Goal: Task Accomplishment & Management: Manage account settings

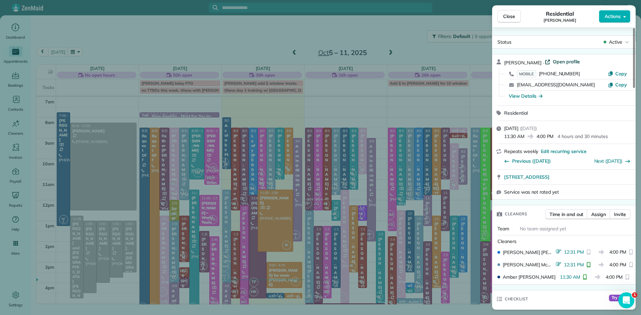
click at [557, 63] on span "Open profile" at bounding box center [566, 61] width 27 height 7
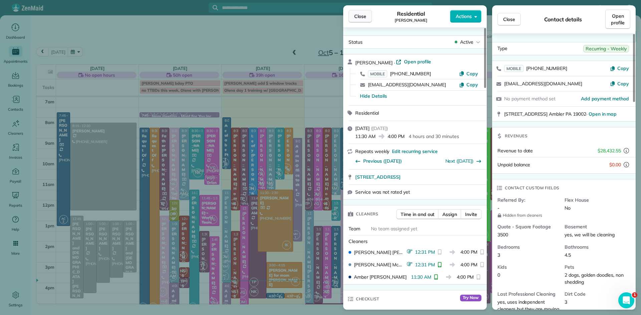
click at [361, 17] on span "Close" at bounding box center [360, 16] width 12 height 7
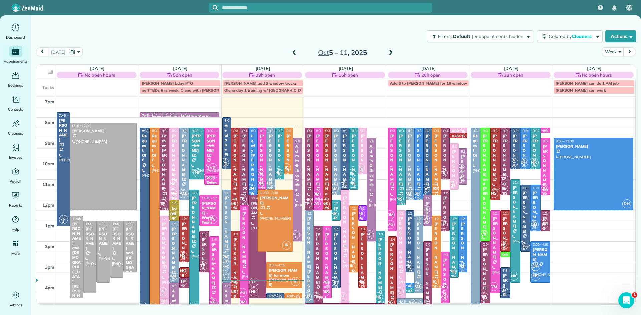
click at [256, 264] on div at bounding box center [257, 247] width 17 height 103
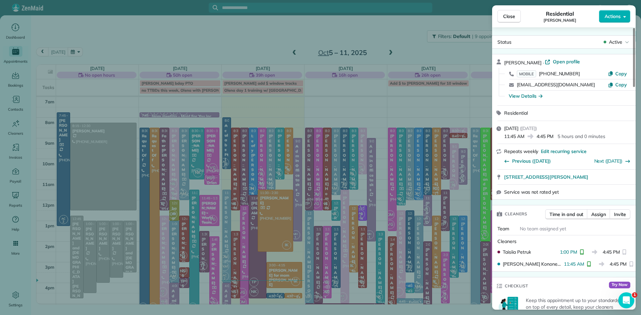
scroll to position [138, 0]
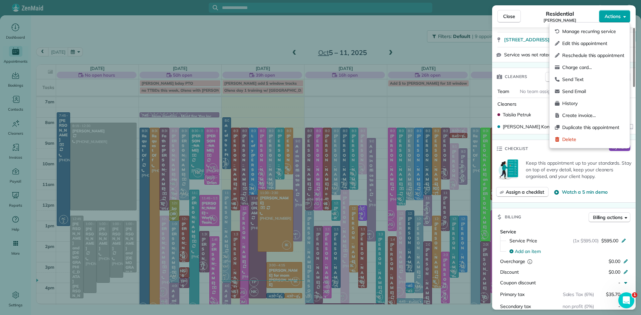
click at [611, 17] on span "Actions" at bounding box center [612, 16] width 16 height 7
click at [585, 66] on span "Charge card…" at bounding box center [593, 67] width 62 height 7
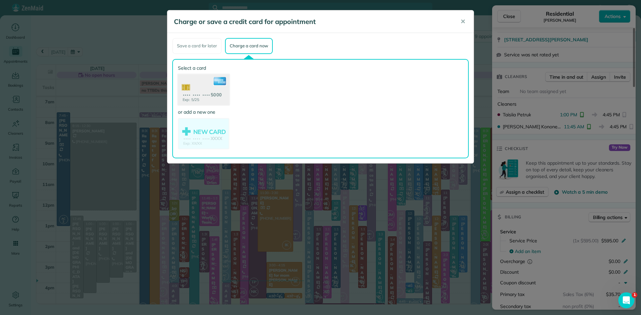
click at [201, 87] on use at bounding box center [203, 90] width 51 height 32
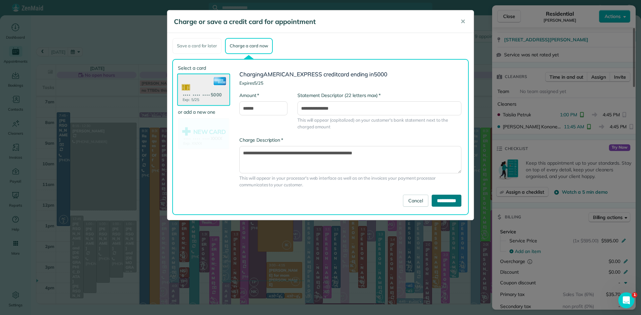
click at [435, 202] on input "**********" at bounding box center [447, 201] width 30 height 12
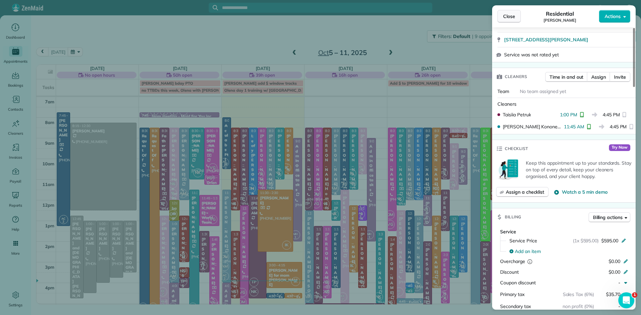
click at [518, 16] on button "Close" at bounding box center [508, 16] width 23 height 13
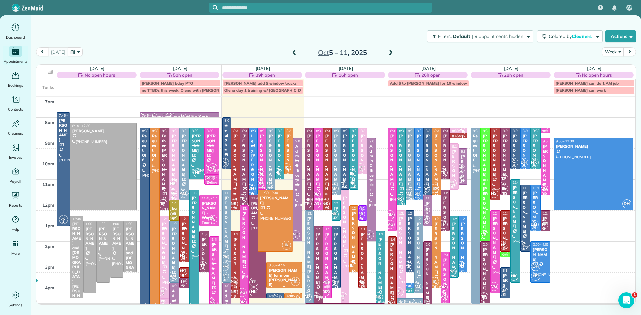
click at [285, 274] on div "[PERSON_NAME] for mom [PERSON_NAME]" at bounding box center [283, 277] width 31 height 19
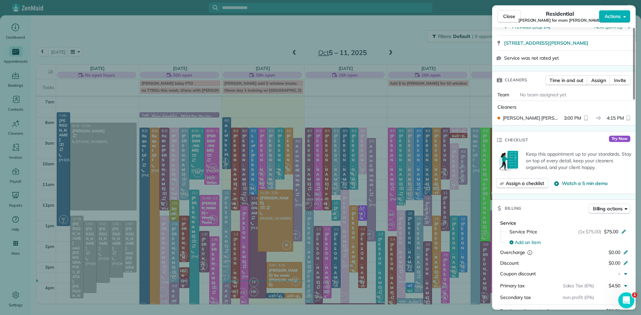
scroll to position [192, 0]
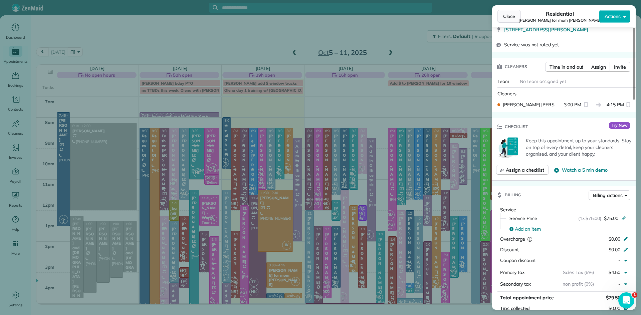
click at [515, 18] on span "Close" at bounding box center [509, 16] width 12 height 7
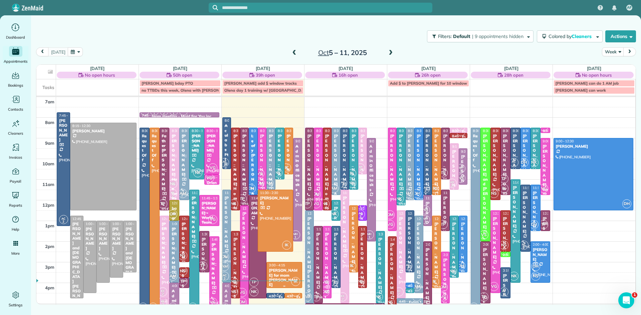
click at [290, 268] on div "[PERSON_NAME] for mom [PERSON_NAME]" at bounding box center [283, 277] width 31 height 19
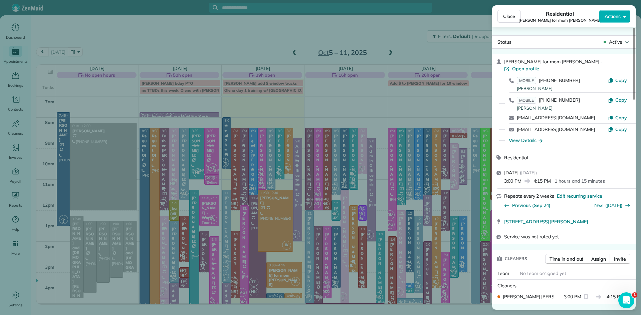
click at [505, 16] on span "Close" at bounding box center [509, 16] width 12 height 7
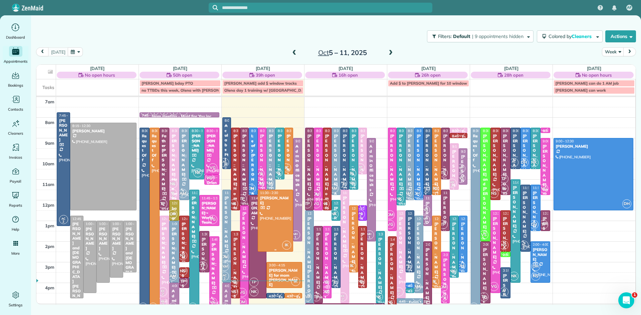
click at [279, 210] on div at bounding box center [275, 220] width 35 height 61
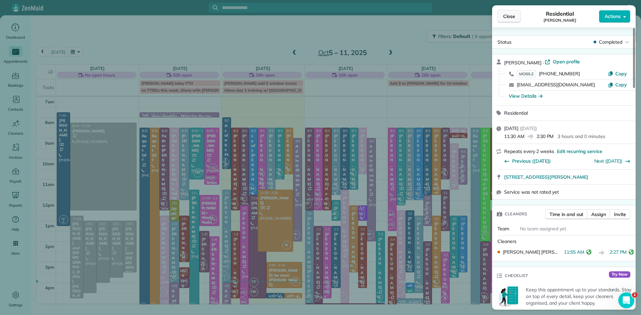
click at [508, 13] on span "Close" at bounding box center [509, 16] width 12 height 7
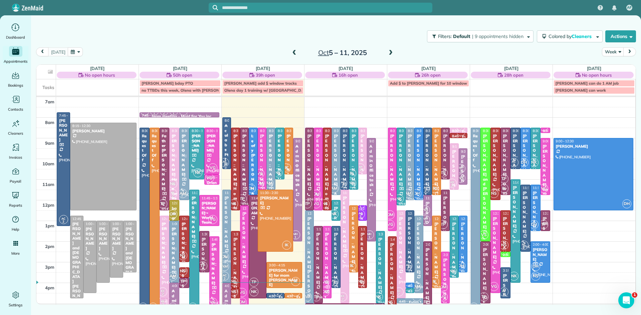
click at [292, 52] on span at bounding box center [294, 53] width 7 height 6
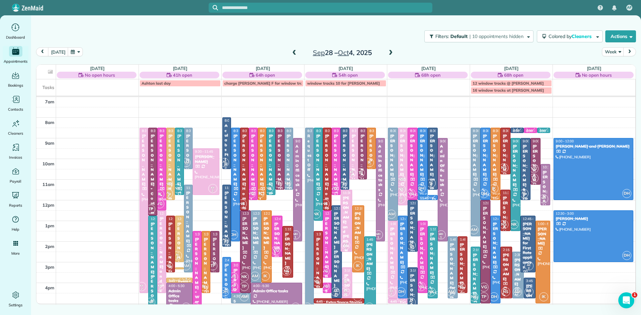
click at [389, 51] on span at bounding box center [390, 53] width 7 height 6
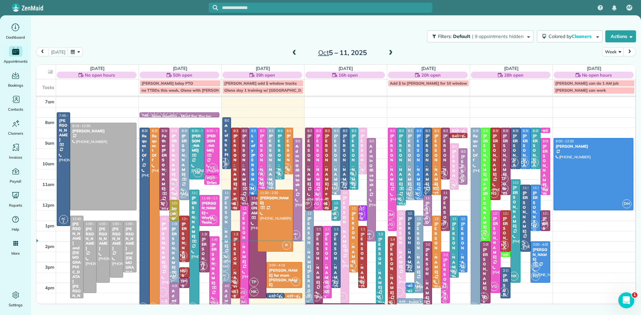
click at [389, 52] on span at bounding box center [390, 53] width 7 height 6
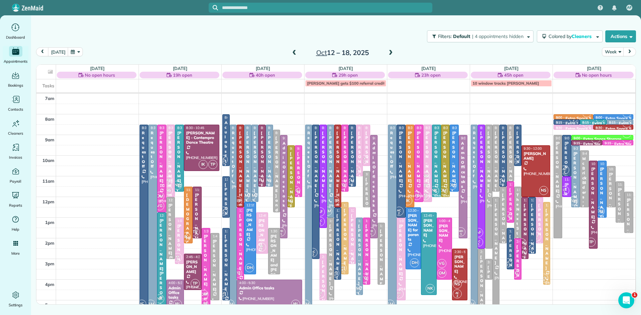
click at [171, 212] on div "[PERSON_NAME]" at bounding box center [170, 229] width 5 height 53
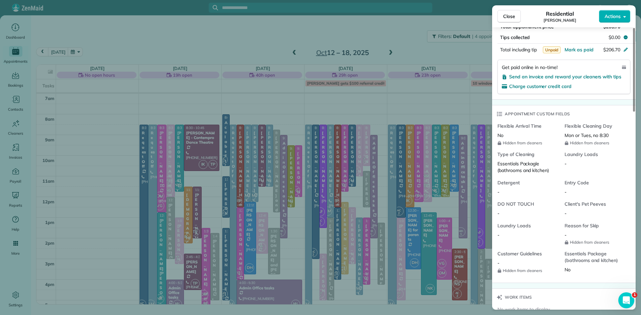
scroll to position [651, 0]
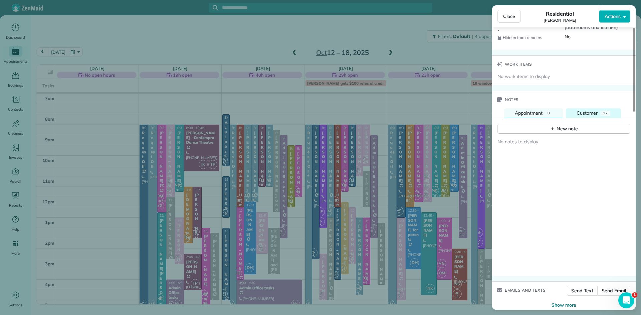
click at [588, 117] on div "Customer" at bounding box center [586, 113] width 21 height 7
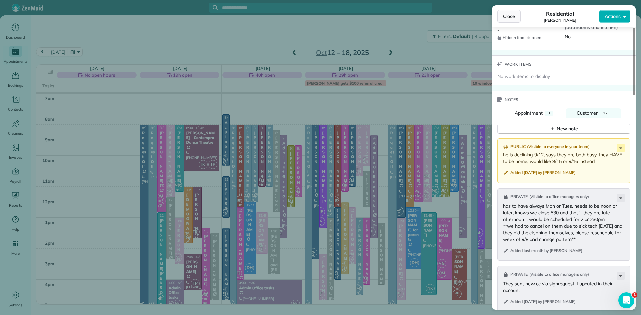
click at [503, 15] on span "Close" at bounding box center [509, 16] width 12 height 7
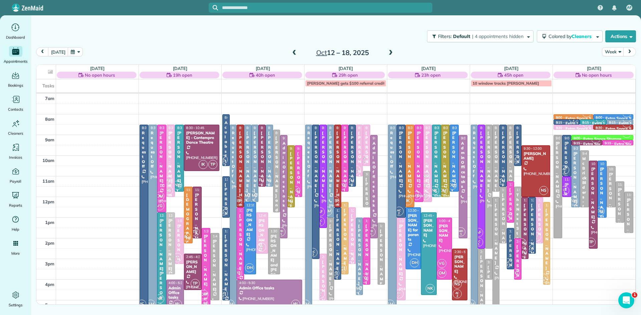
drag, startPoint x: 170, startPoint y: 212, endPoint x: 171, endPoint y: 225, distance: 13.1
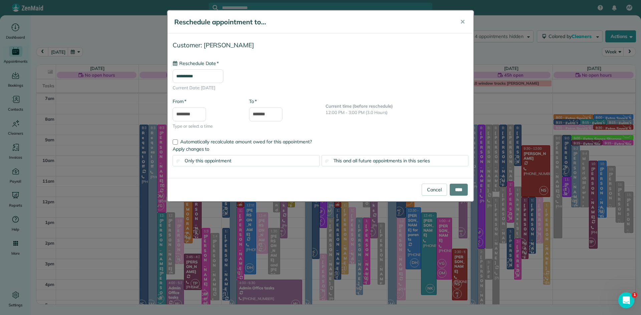
type input "**********"
click at [452, 187] on input "****" at bounding box center [459, 190] width 18 height 12
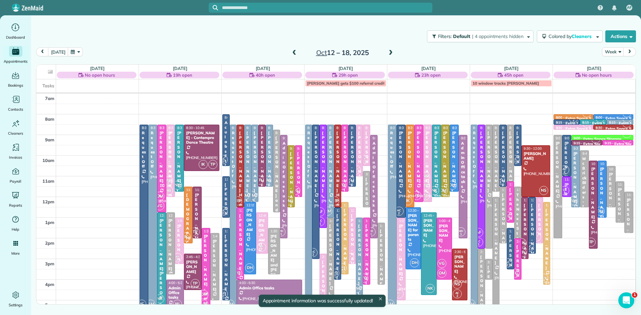
click at [171, 234] on div "[PERSON_NAME]" at bounding box center [170, 245] width 5 height 53
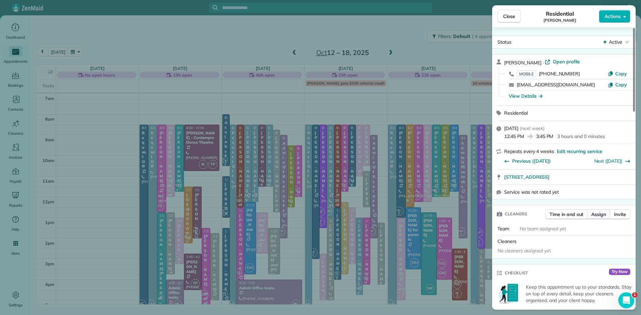
click at [599, 216] on span "Assign" at bounding box center [598, 214] width 15 height 7
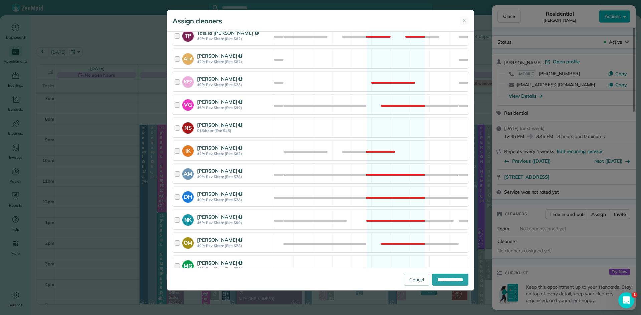
scroll to position [312, 0]
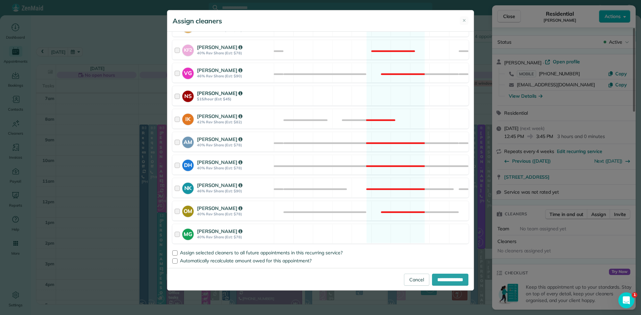
click at [200, 100] on strong "$15/hour (Est: $45)" at bounding box center [234, 99] width 75 height 5
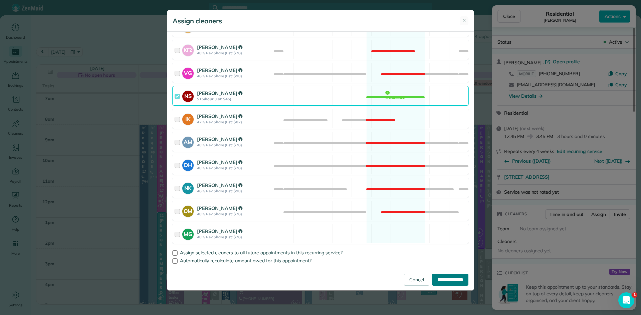
click at [457, 282] on input "**********" at bounding box center [450, 280] width 36 height 12
type input "**********"
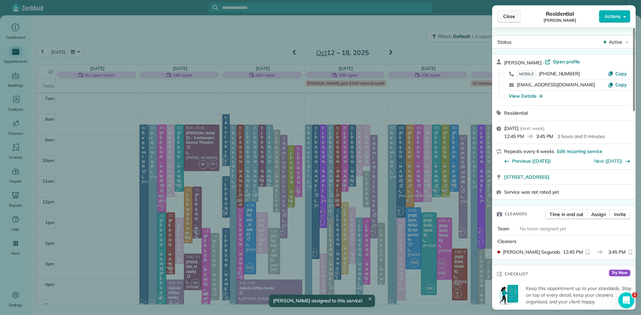
click at [506, 18] on span "Close" at bounding box center [509, 16] width 12 height 7
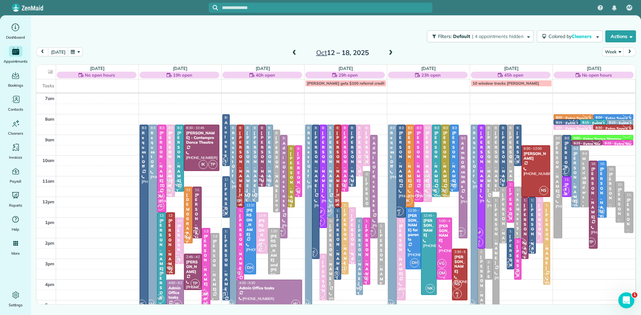
click at [442, 239] on div "[PERSON_NAME]" at bounding box center [444, 233] width 11 height 19
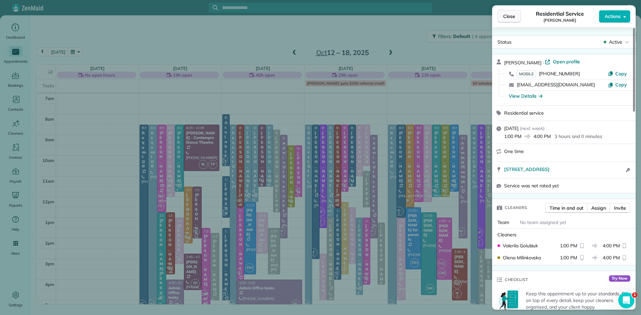
click at [511, 17] on span "Close" at bounding box center [509, 16] width 12 height 7
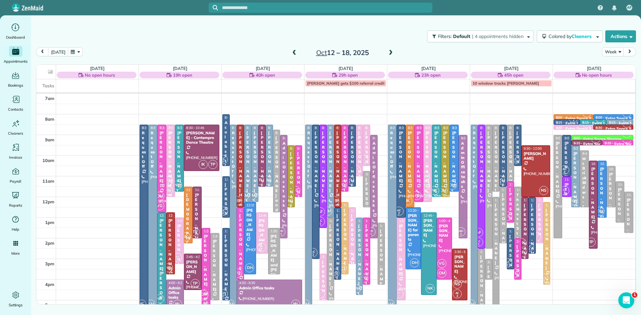
click at [292, 51] on span at bounding box center [294, 53] width 7 height 6
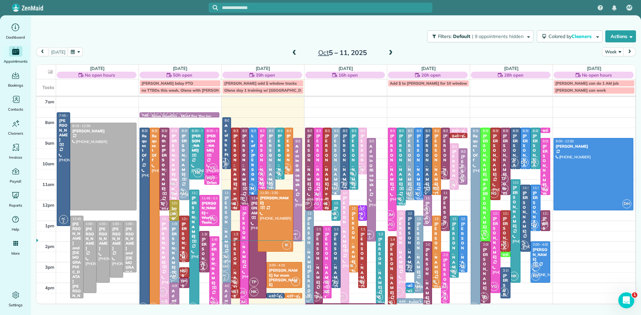
click at [293, 49] on span at bounding box center [294, 53] width 7 height 10
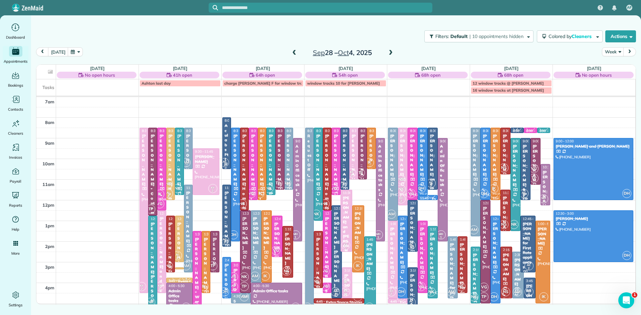
click at [388, 53] on span at bounding box center [390, 53] width 7 height 6
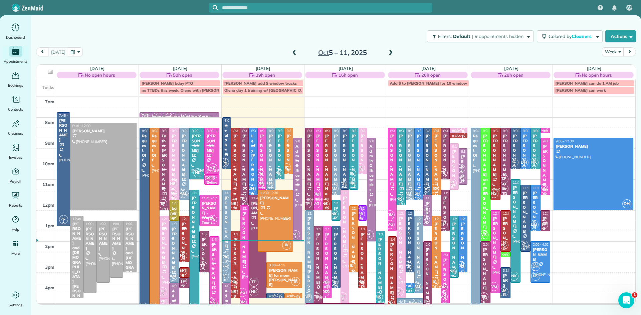
click at [388, 52] on span at bounding box center [390, 53] width 7 height 6
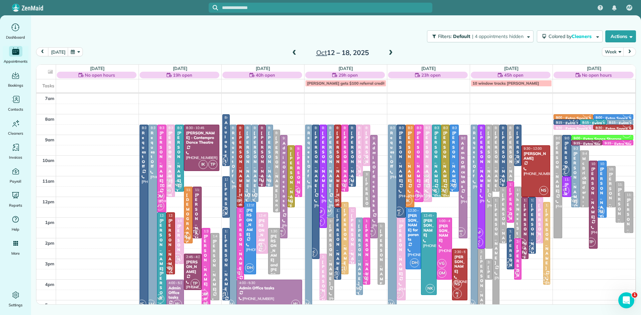
click at [292, 53] on span at bounding box center [294, 53] width 7 height 6
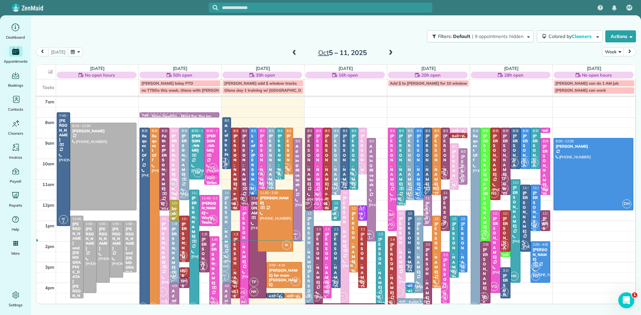
click at [293, 50] on span at bounding box center [294, 53] width 7 height 6
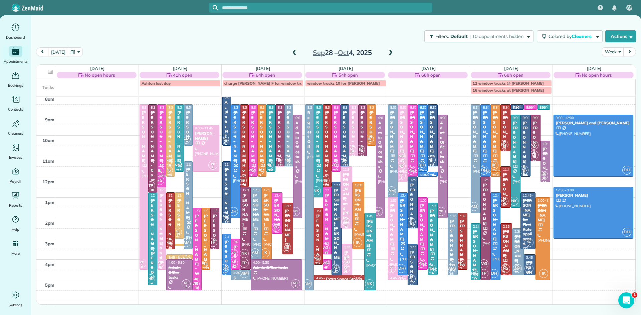
scroll to position [19, 0]
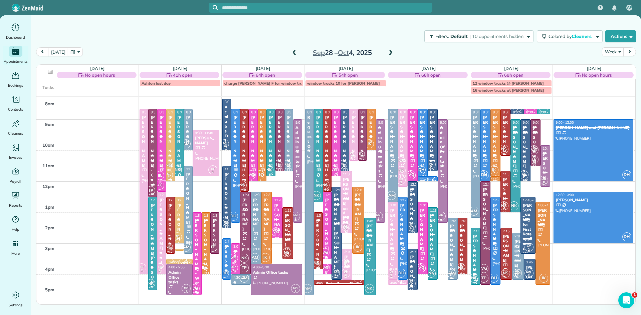
click at [293, 49] on span at bounding box center [294, 53] width 7 height 10
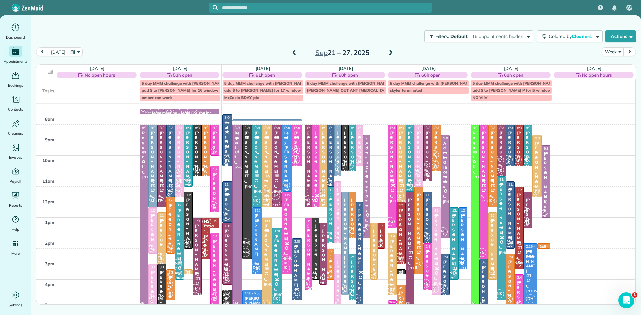
scroll to position [18, 0]
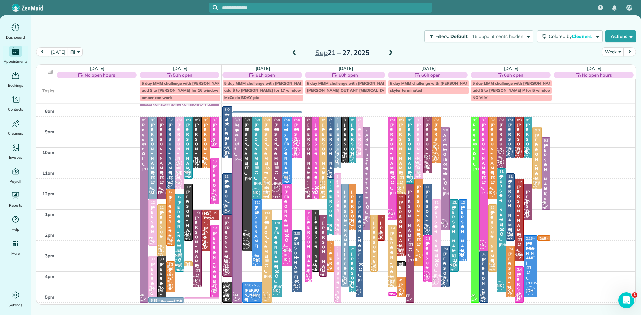
click at [392, 293] on span "VG" at bounding box center [390, 289] width 9 height 9
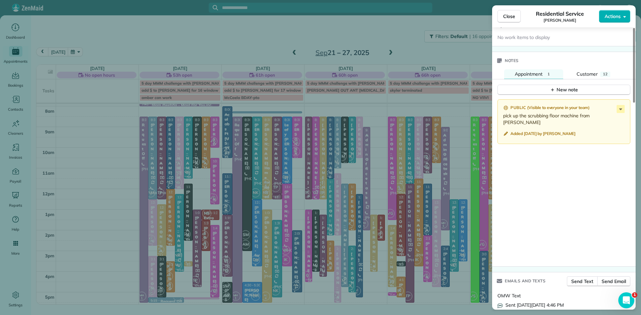
scroll to position [728, 0]
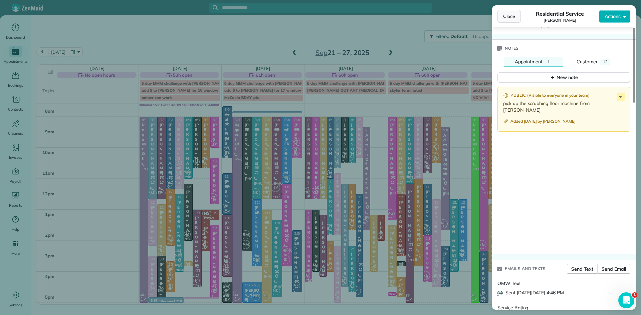
click at [512, 19] on span "Close" at bounding box center [509, 16] width 12 height 7
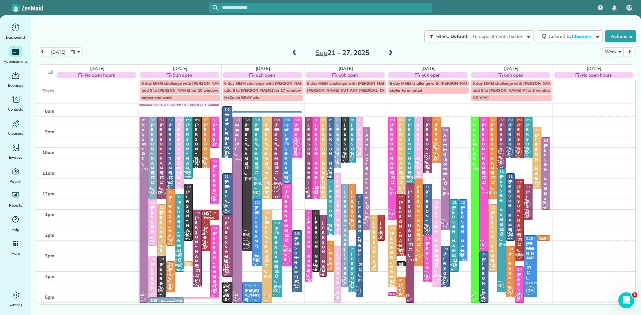
click at [388, 53] on span at bounding box center [390, 53] width 7 height 6
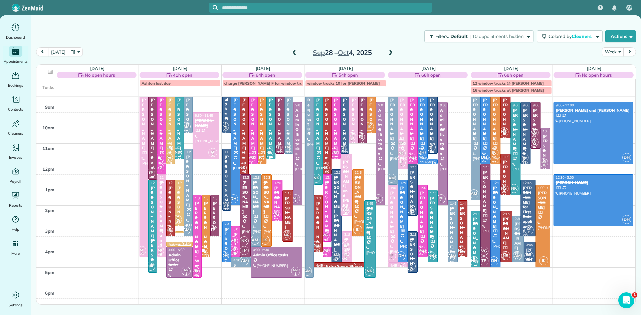
scroll to position [40, 0]
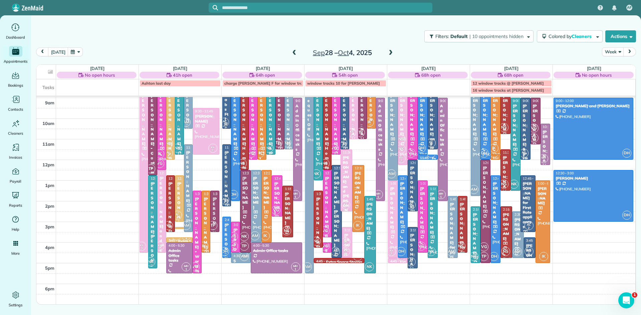
click at [390, 54] on span at bounding box center [390, 53] width 7 height 6
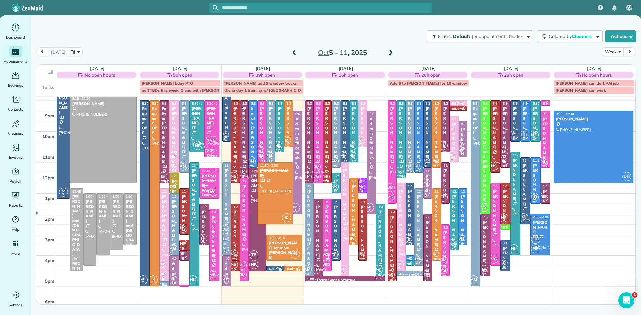
scroll to position [28, 0]
click at [292, 269] on div "IK" at bounding box center [296, 265] width 10 height 10
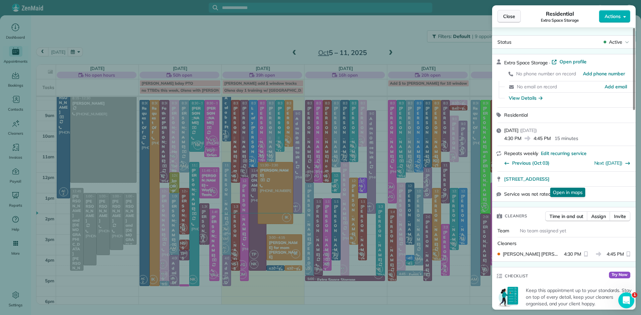
click at [513, 17] on span "Close" at bounding box center [509, 16] width 12 height 7
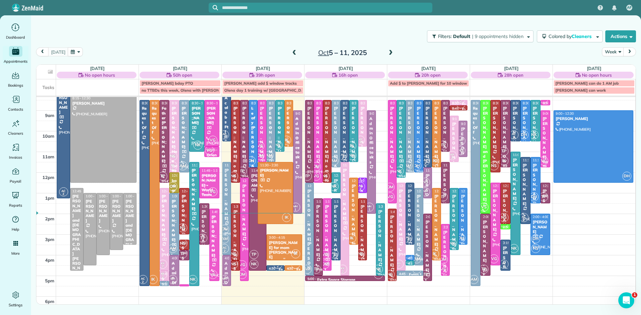
click at [291, 255] on div "IK" at bounding box center [296, 254] width 10 height 10
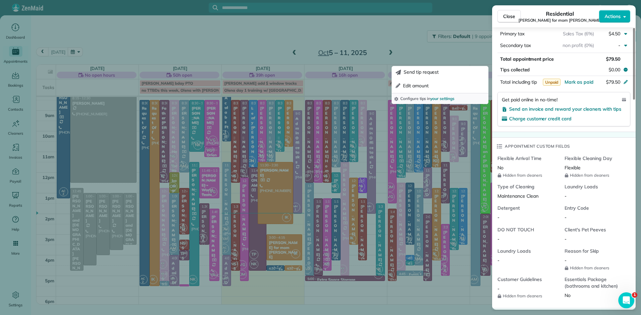
scroll to position [451, 0]
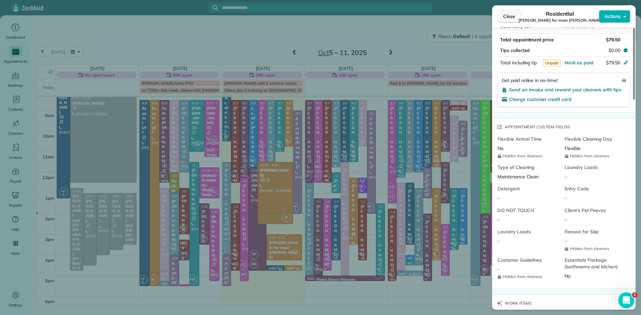
click at [506, 20] on button "Close" at bounding box center [508, 16] width 23 height 13
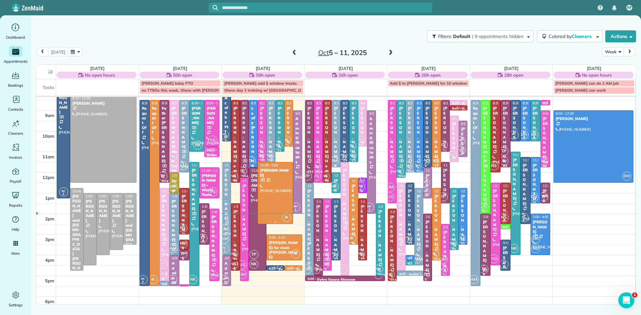
click at [275, 189] on div at bounding box center [275, 193] width 35 height 61
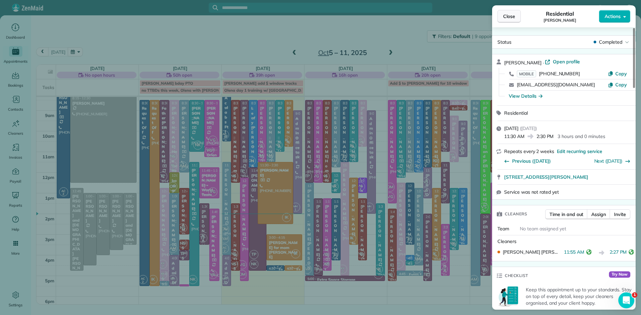
click at [509, 20] on button "Close" at bounding box center [508, 16] width 23 height 13
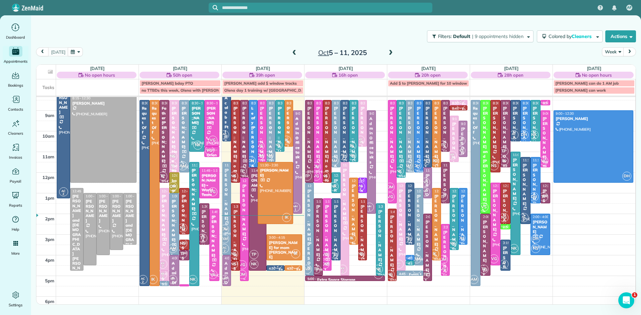
click at [246, 242] on div at bounding box center [244, 229] width 8 height 103
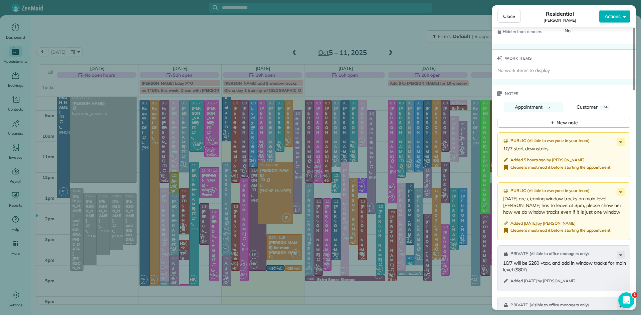
scroll to position [162, 0]
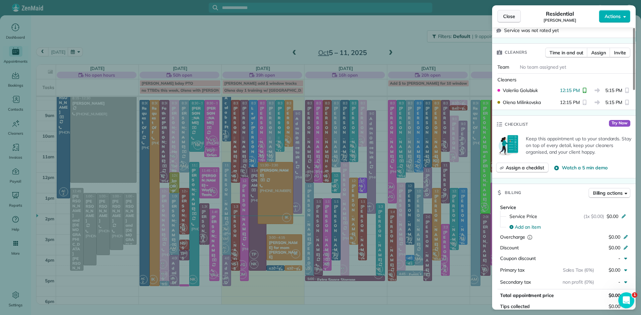
click at [507, 16] on span "Close" at bounding box center [509, 16] width 12 height 7
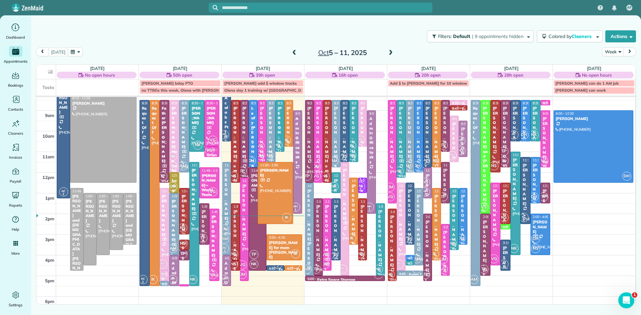
click at [293, 52] on span at bounding box center [294, 53] width 7 height 6
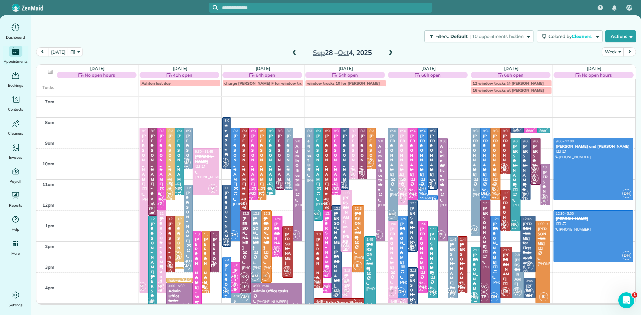
click at [293, 52] on span at bounding box center [294, 53] width 7 height 6
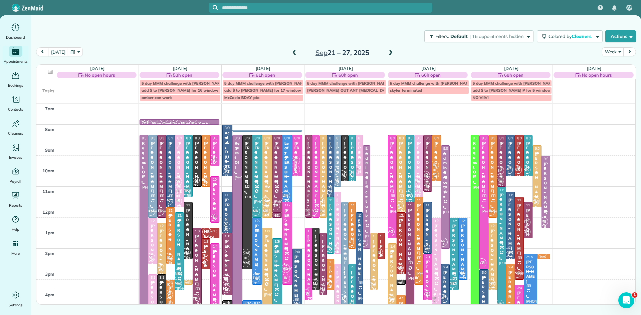
click at [267, 245] on div "[PERSON_NAME]" at bounding box center [267, 255] width 6 height 43
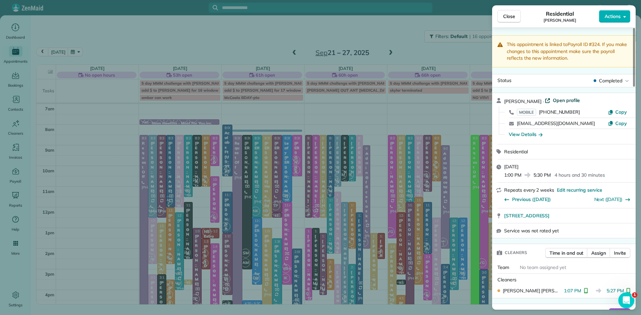
click at [556, 100] on span "Open profile" at bounding box center [566, 100] width 27 height 7
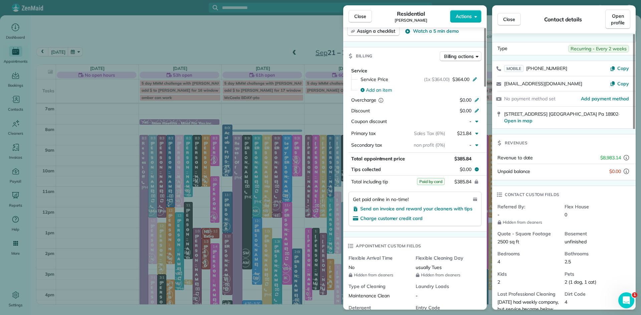
scroll to position [328, 0]
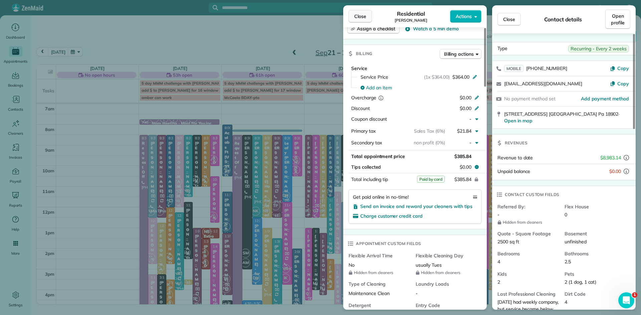
click at [362, 12] on button "Close" at bounding box center [359, 16] width 23 height 13
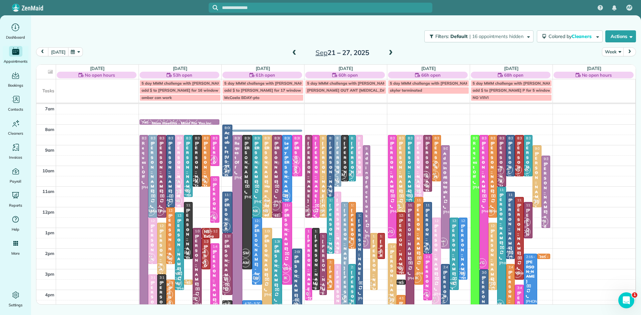
click at [54, 52] on button "[DATE]" at bounding box center [58, 51] width 20 height 9
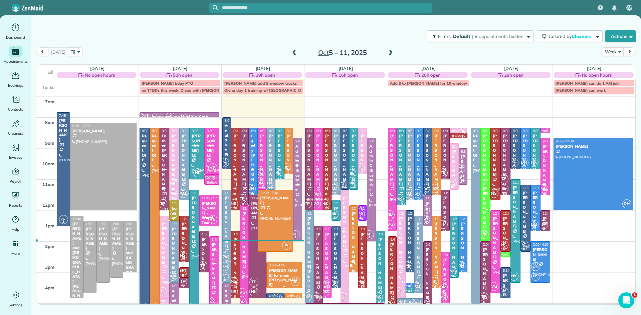
click at [282, 280] on div "[PERSON_NAME] for mom [PERSON_NAME]" at bounding box center [283, 277] width 31 height 19
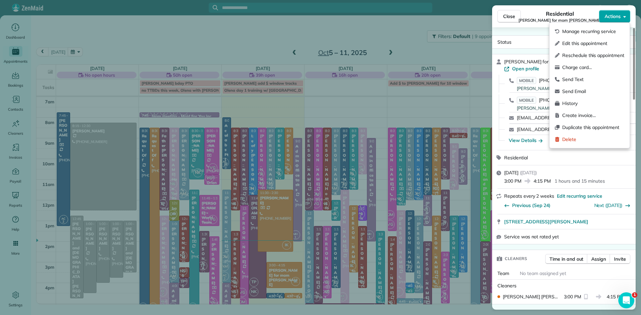
click at [613, 18] on span "Actions" at bounding box center [612, 16] width 16 height 7
click at [578, 64] on span "Charge card…" at bounding box center [593, 67] width 62 height 7
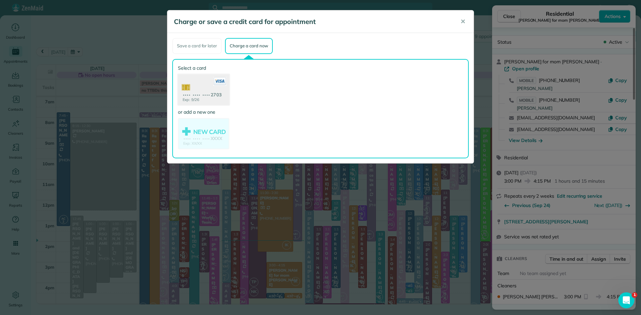
click at [200, 95] on use at bounding box center [203, 90] width 51 height 32
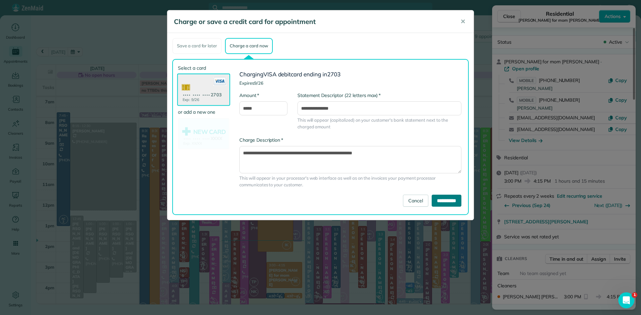
click at [435, 201] on input "**********" at bounding box center [447, 201] width 30 height 12
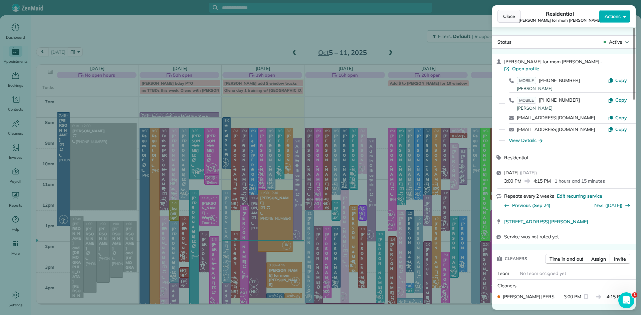
click at [508, 18] on span "Close" at bounding box center [509, 16] width 12 height 7
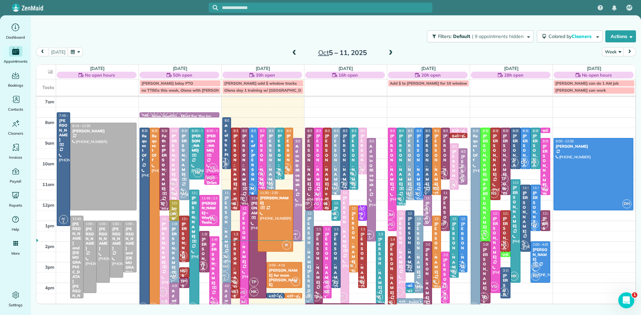
click at [242, 258] on div at bounding box center [244, 257] width 8 height 103
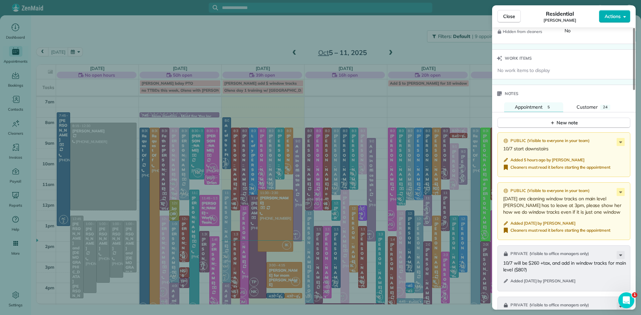
scroll to position [934, 0]
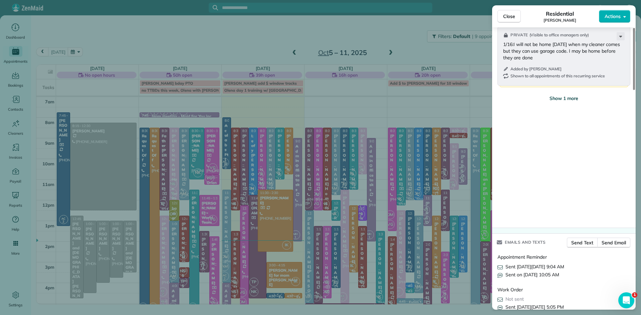
click at [563, 102] on span "Show 1 more" at bounding box center [563, 98] width 29 height 7
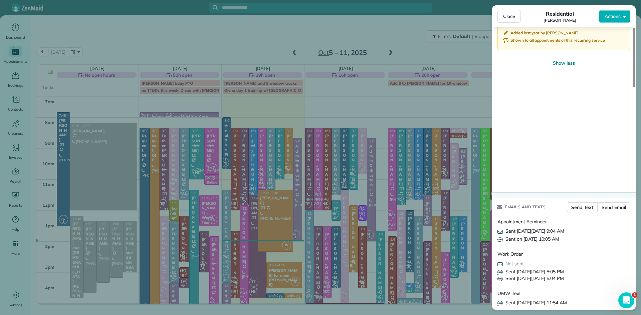
scroll to position [714, 0]
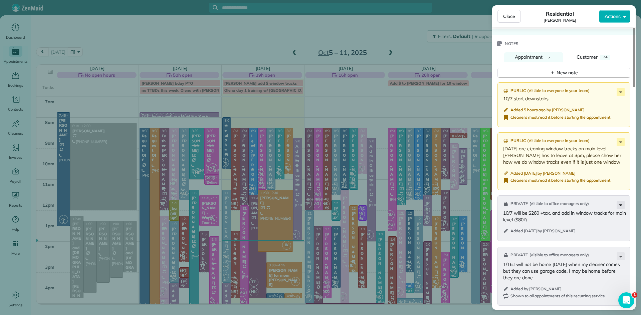
click at [622, 209] on icon at bounding box center [620, 205] width 8 height 8
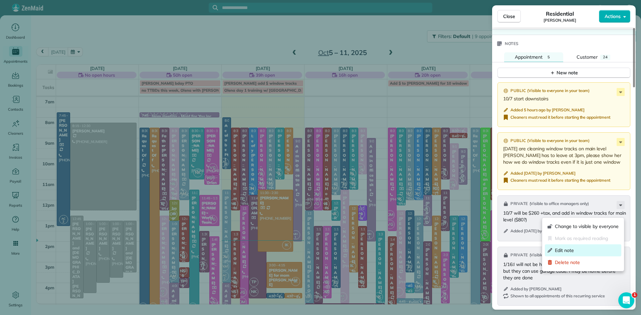
click at [567, 249] on span "Edit note" at bounding box center [587, 250] width 64 height 7
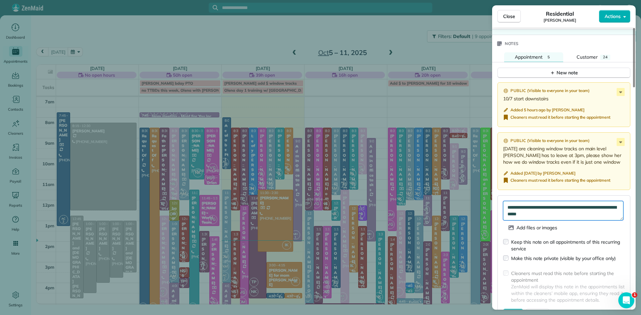
click at [544, 221] on textarea "**********" at bounding box center [563, 210] width 120 height 19
click at [575, 221] on textarea "**********" at bounding box center [563, 210] width 120 height 19
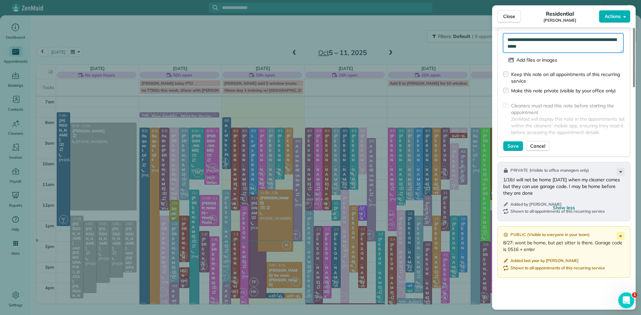
scroll to position [883, 0]
type textarea "**********"
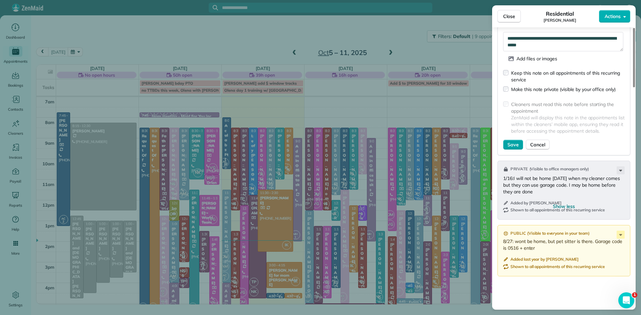
click at [515, 148] on span "Save" at bounding box center [512, 145] width 11 height 7
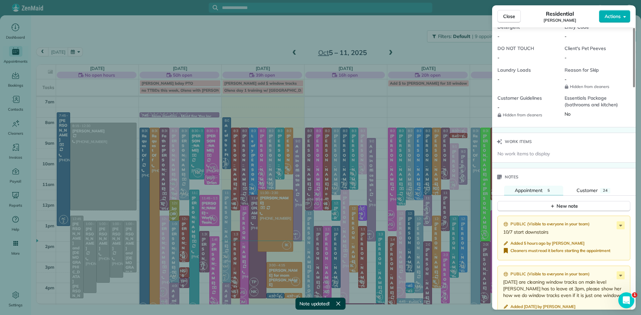
scroll to position [309, 0]
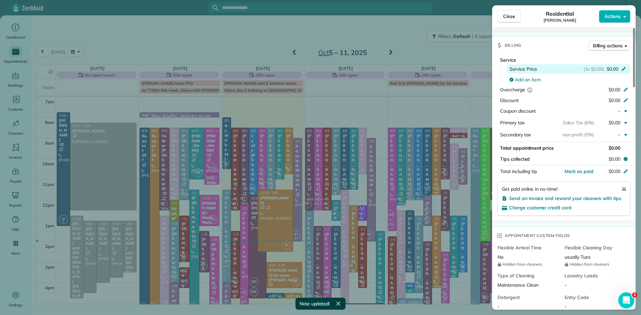
click at [612, 72] on span "$0.00" at bounding box center [612, 69] width 12 height 7
click at [608, 71] on span "$0.00" at bounding box center [612, 69] width 12 height 7
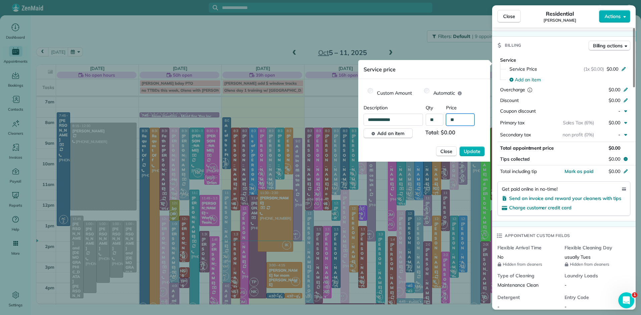
click at [459, 119] on input "**" at bounding box center [460, 120] width 28 height 12
type input "****"
click at [473, 151] on span "Update" at bounding box center [472, 151] width 17 height 7
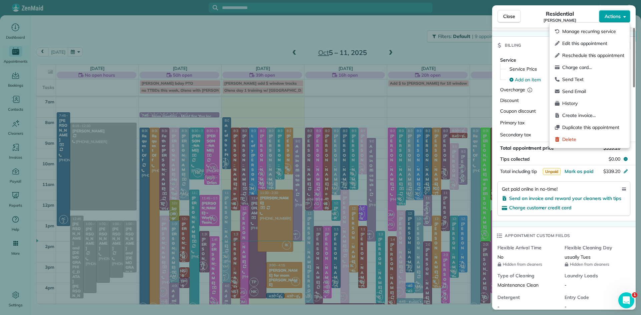
click at [614, 16] on span "Actions" at bounding box center [612, 16] width 16 height 7
click at [568, 71] on div "Charge card…" at bounding box center [589, 67] width 75 height 12
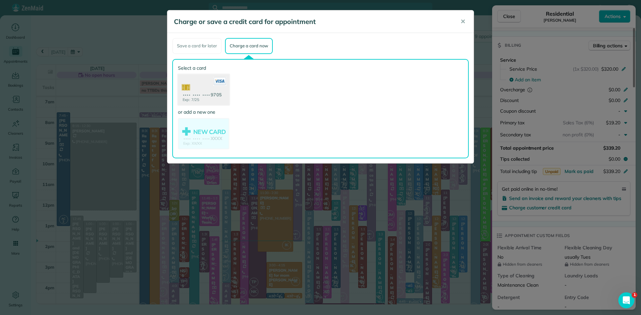
click at [209, 89] on use at bounding box center [203, 90] width 51 height 32
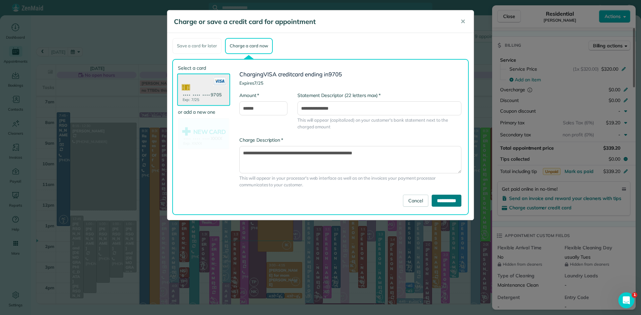
click at [438, 201] on input "**********" at bounding box center [447, 201] width 30 height 12
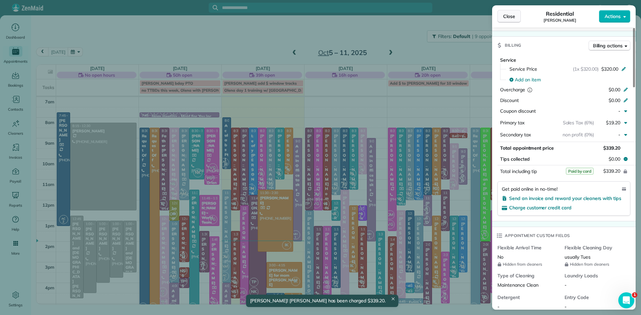
click at [508, 16] on span "Close" at bounding box center [509, 16] width 12 height 7
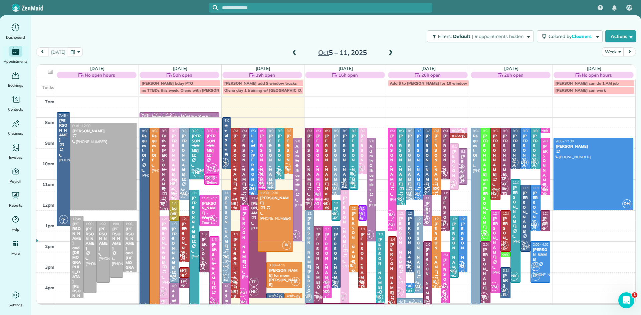
click at [226, 220] on div "[PERSON_NAME]" at bounding box center [226, 222] width 5 height 53
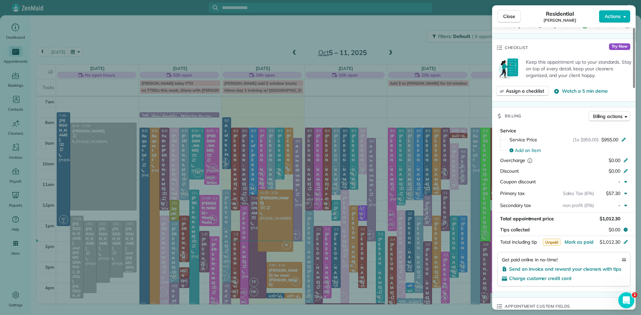
scroll to position [340, 0]
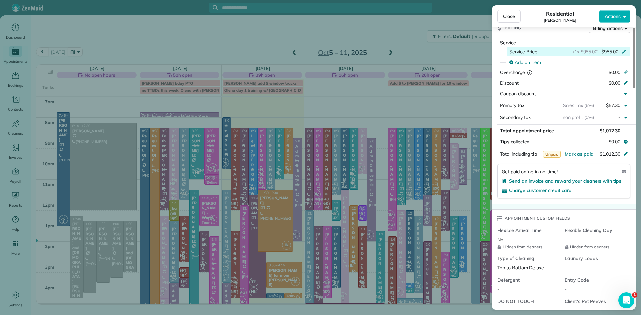
click at [608, 55] on span "$955.00" at bounding box center [609, 51] width 17 height 7
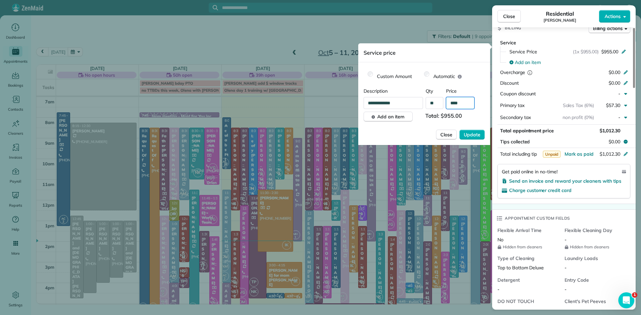
click at [464, 100] on input "****" at bounding box center [460, 103] width 28 height 12
type input "**"
type input "*******"
click at [473, 135] on span "Update" at bounding box center [472, 135] width 17 height 7
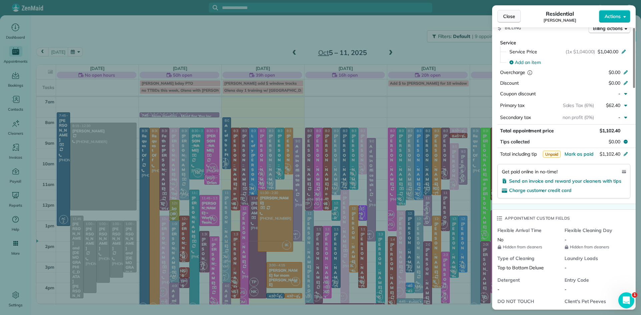
click at [512, 18] on span "Close" at bounding box center [509, 16] width 12 height 7
